Goal: Communication & Community: Answer question/provide support

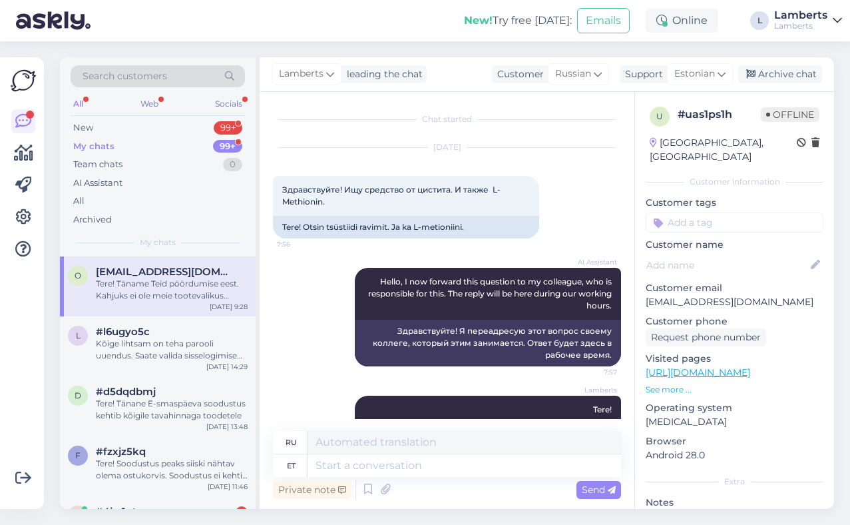
scroll to position [276, 0]
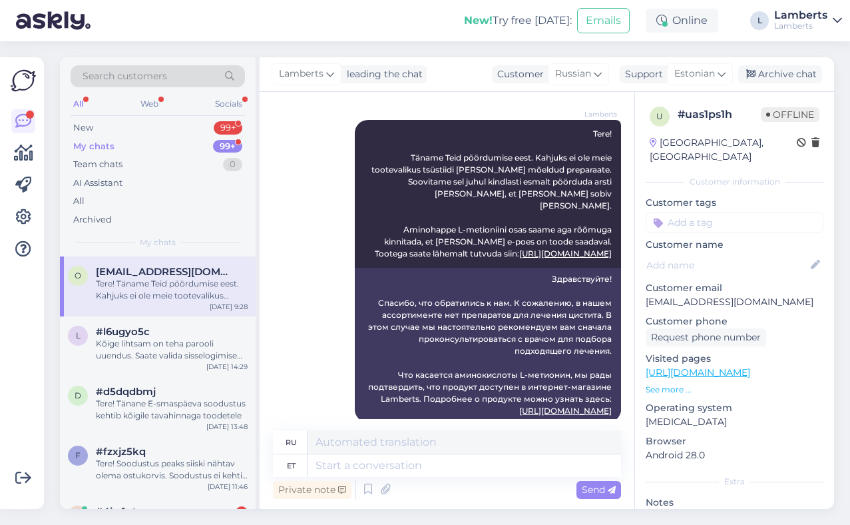
click at [188, 277] on span "[EMAIL_ADDRESS][DOMAIN_NAME]" at bounding box center [165, 272] width 138 height 12
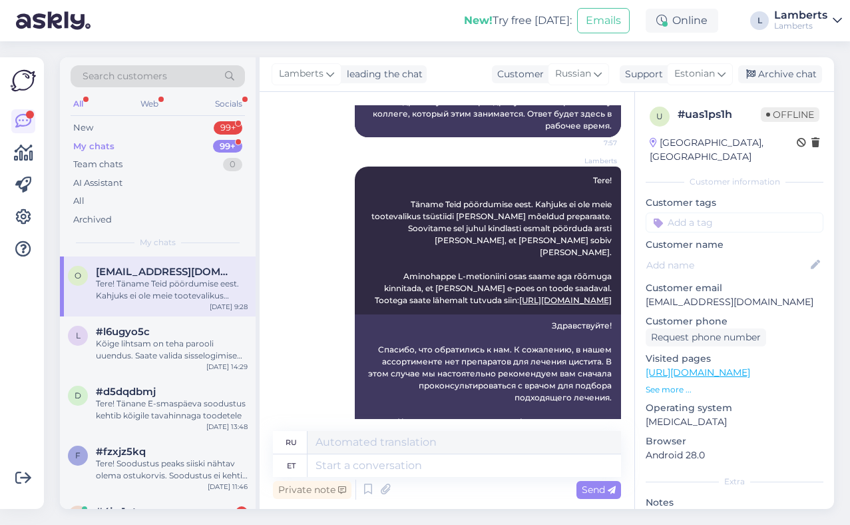
scroll to position [294, 0]
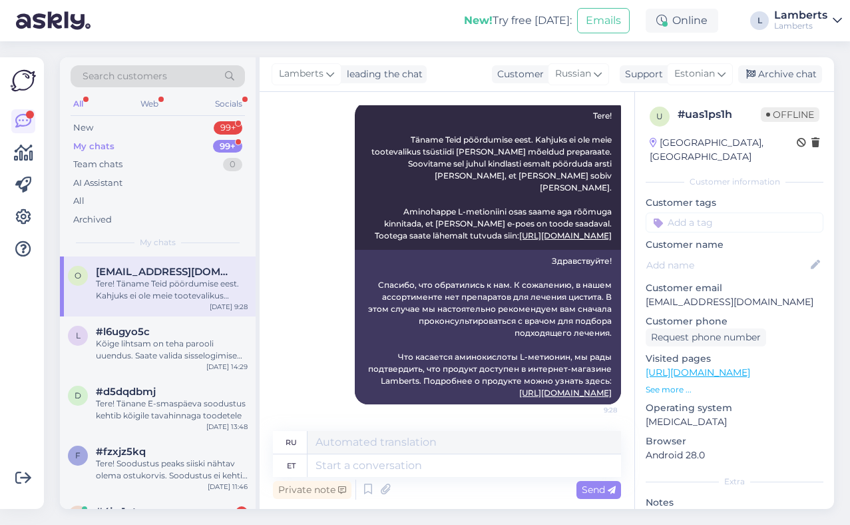
click at [206, 143] on div "My chats 99+" at bounding box center [158, 146] width 174 height 19
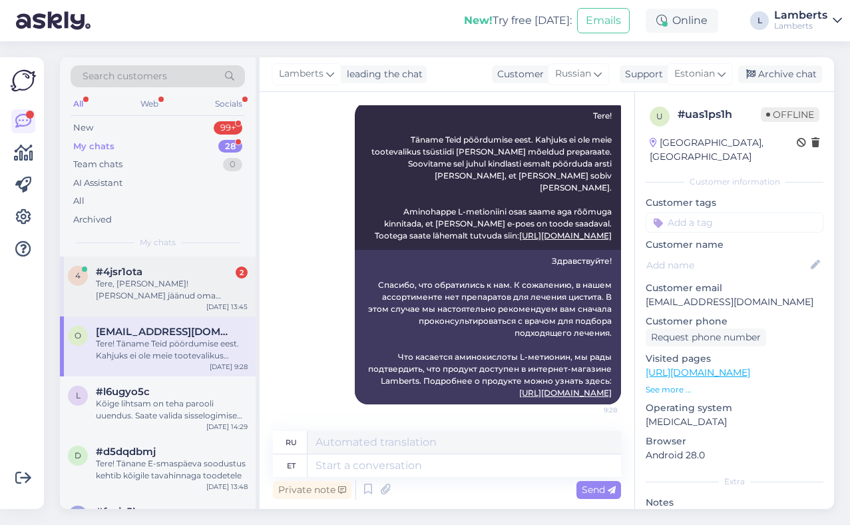
click at [176, 286] on div "Tere, [PERSON_NAME]! [PERSON_NAME] jäänud oma kollageen kompleksi soodustellimu…" at bounding box center [172, 290] width 152 height 24
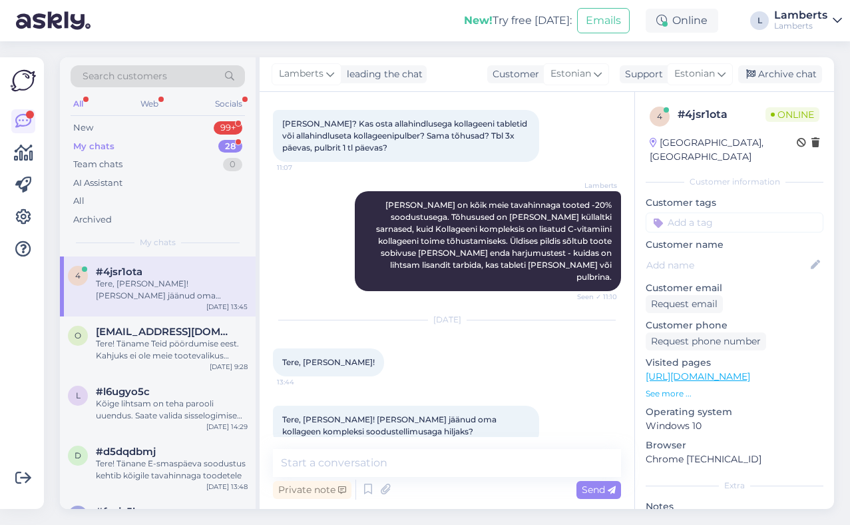
scroll to position [559, 0]
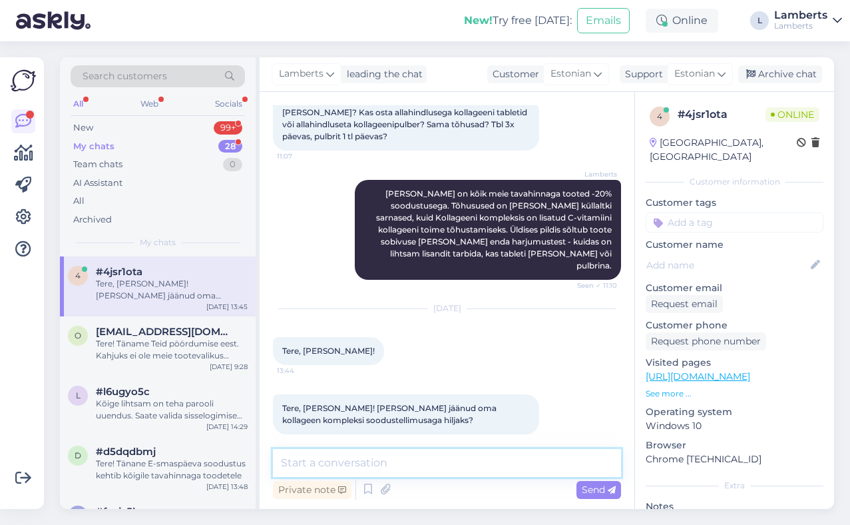
click at [429, 465] on textarea at bounding box center [447, 463] width 348 height 28
click at [405, 463] on textarea "Tere! Selleks korraks on E-smaspäeva pakkumised läbi jah." at bounding box center [447, 463] width 348 height 28
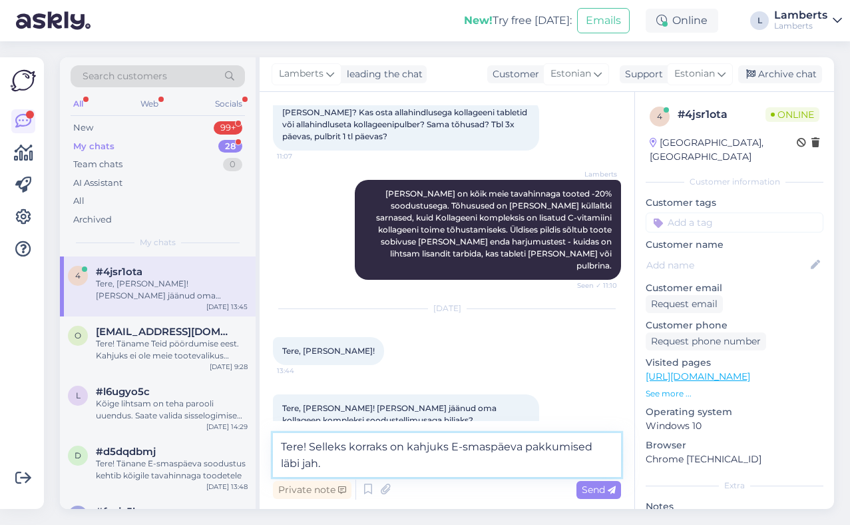
click at [325, 461] on textarea "Tere! Selleks korraks on kahjuks E-smaspäeva pakkumised läbi jah." at bounding box center [447, 455] width 348 height 44
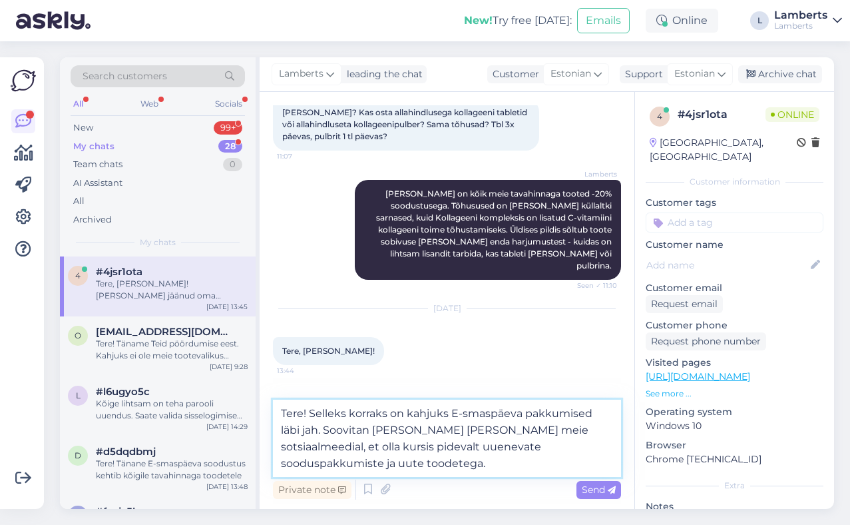
click at [553, 431] on textarea "Tere! Selleks korraks on kahjuks E-smaspäeva pakkumised läbi jah. Soovitan [PER…" at bounding box center [447, 437] width 348 height 77
click at [501, 464] on textarea "Tere! Selleks korraks on kahjuks E-smaspäeva pakkumised läbi jah. Soovitan [PER…" at bounding box center [447, 437] width 348 height 77
paste textarea "[URL][DOMAIN_NAME]"
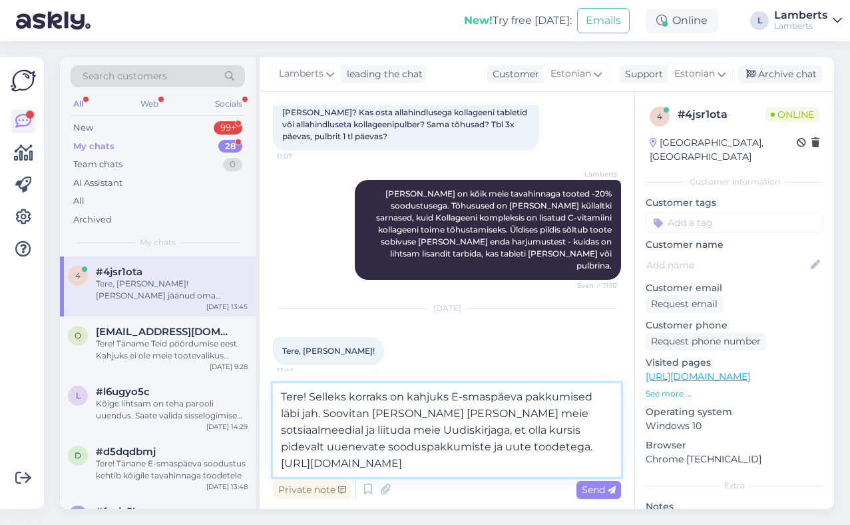
type textarea "Tere! Selleks korraks on kahjuks E-smaspäeva pakkumised läbi jah. Soovitan [PER…"
click at [593, 499] on div "Private note Send" at bounding box center [447, 489] width 348 height 25
click at [593, 497] on div "Send" at bounding box center [599, 490] width 45 height 18
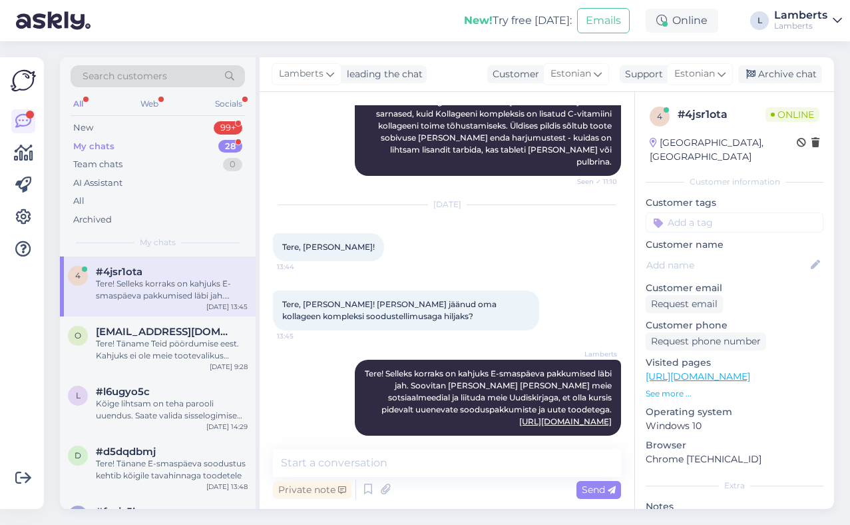
scroll to position [664, 0]
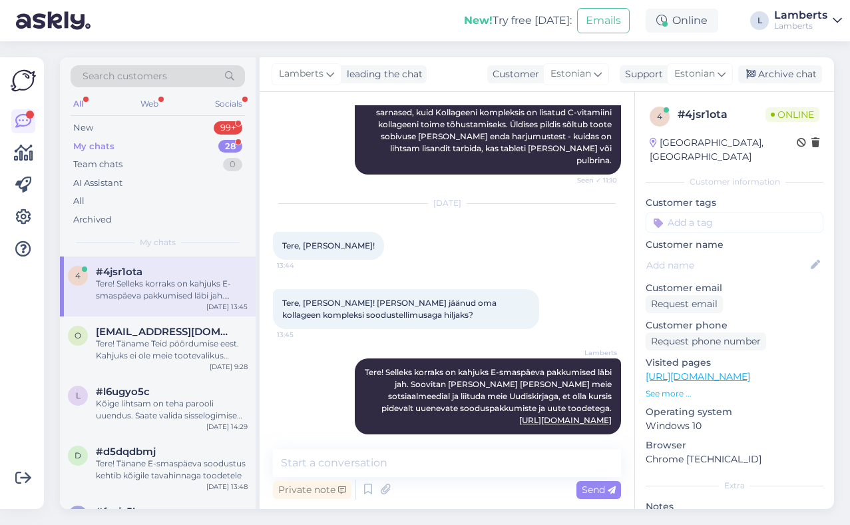
click at [219, 140] on div "My chats 28" at bounding box center [158, 146] width 174 height 19
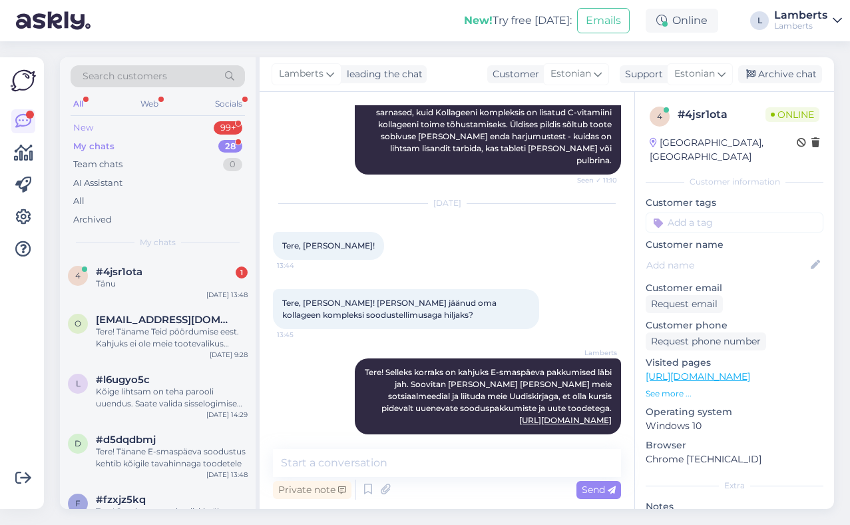
scroll to position [722, 0]
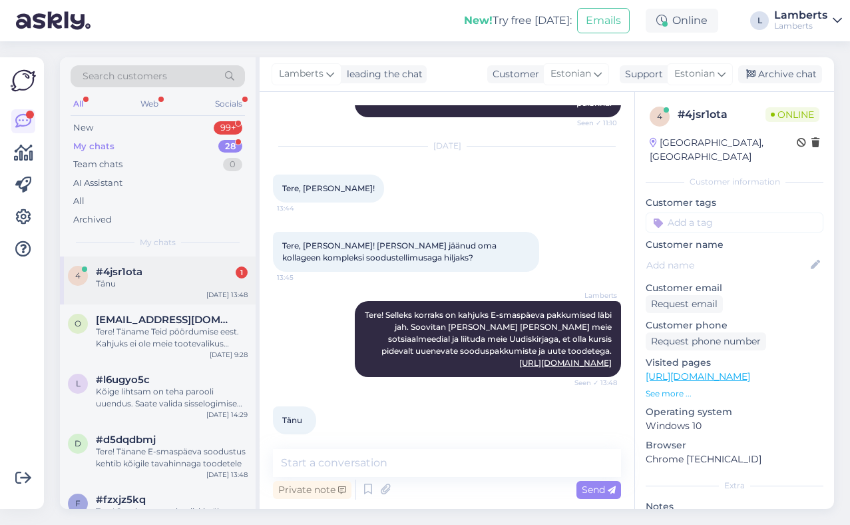
click at [178, 268] on div "#4jsr1ota 1" at bounding box center [172, 272] width 152 height 12
click at [212, 145] on div "My chats 28" at bounding box center [158, 146] width 174 height 19
click at [218, 123] on div "99+" at bounding box center [228, 127] width 29 height 13
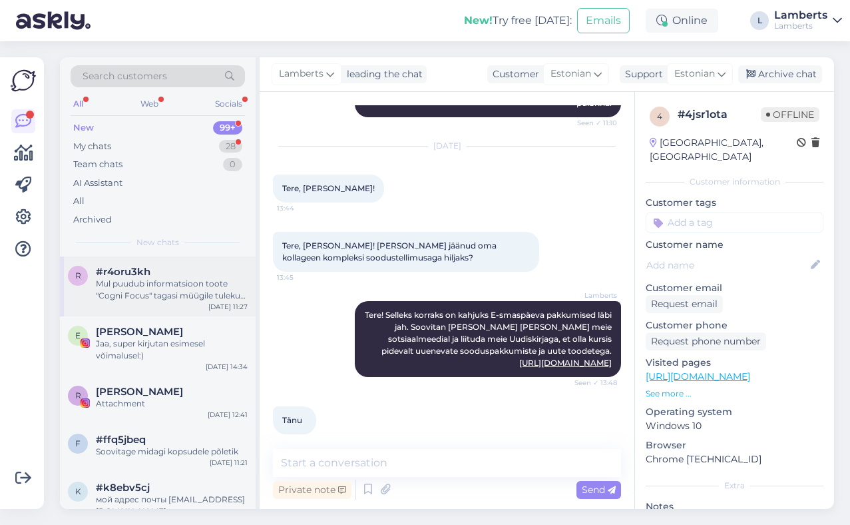
click at [170, 296] on div "Mul puudub informatsioon toote "Cogni Focus" tagasi müügile tuleku kohta. [PERS…" at bounding box center [172, 290] width 152 height 24
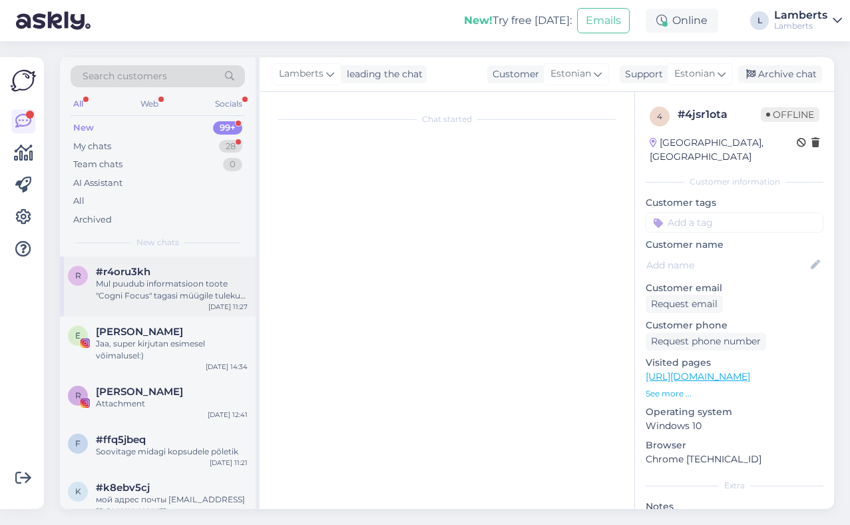
scroll to position [81, 0]
